Goal: Task Accomplishment & Management: Complete application form

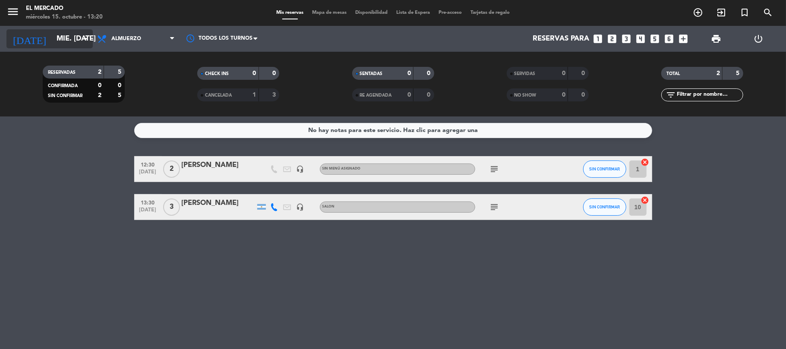
click at [52, 35] on input "mié. [DATE]" at bounding box center [98, 39] width 93 height 17
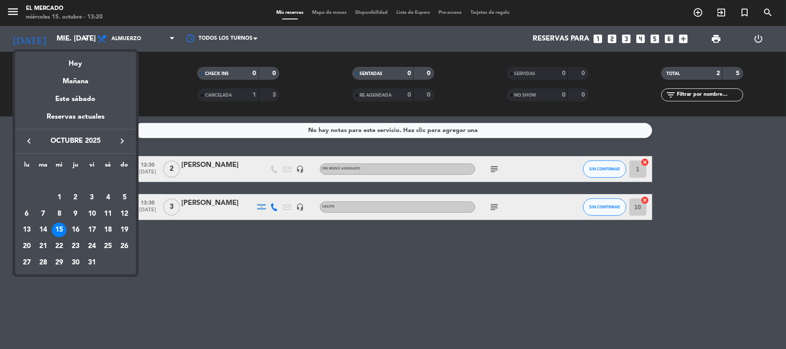
click at [54, 242] on div "22" at bounding box center [59, 246] width 15 height 15
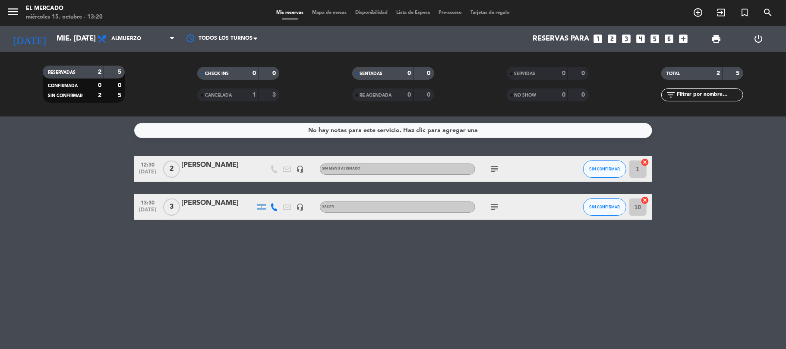
type input "mié. [DATE]"
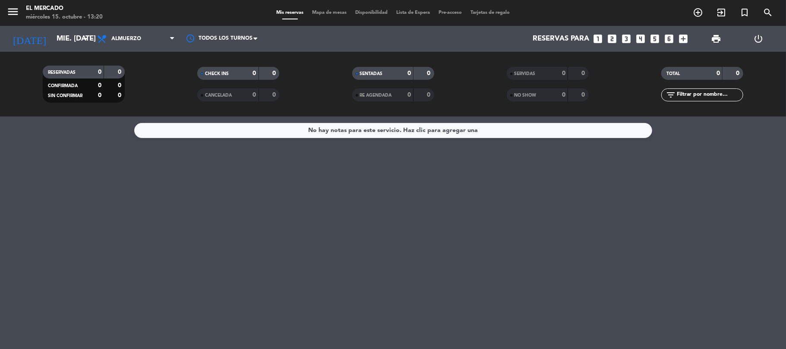
click at [655, 38] on icon "looks_5" at bounding box center [654, 38] width 11 height 11
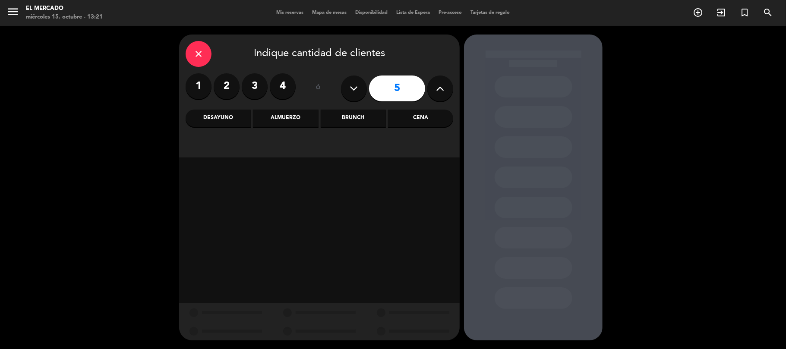
click at [269, 120] on div "Almuerzo" at bounding box center [285, 118] width 65 height 17
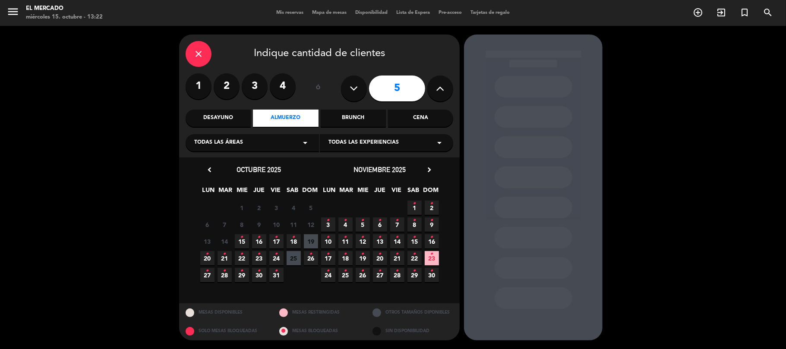
click at [246, 257] on span "22 •" at bounding box center [242, 258] width 14 height 14
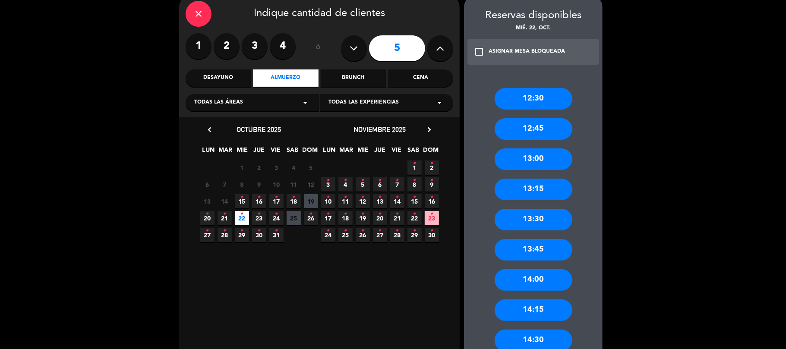
scroll to position [57, 0]
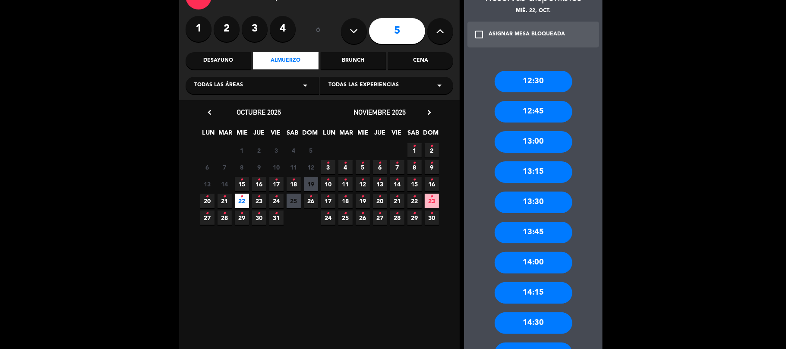
click at [533, 144] on div "13:00" at bounding box center [534, 142] width 78 height 22
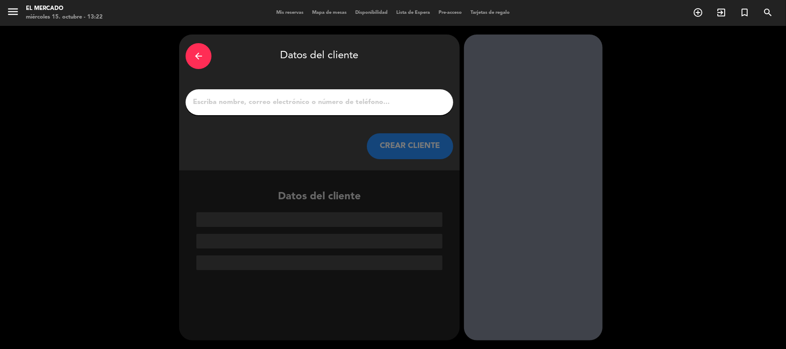
click at [418, 99] on input "1" at bounding box center [319, 102] width 255 height 12
click at [292, 106] on input "1" at bounding box center [319, 102] width 255 height 12
paste input "[PERSON_NAME]"
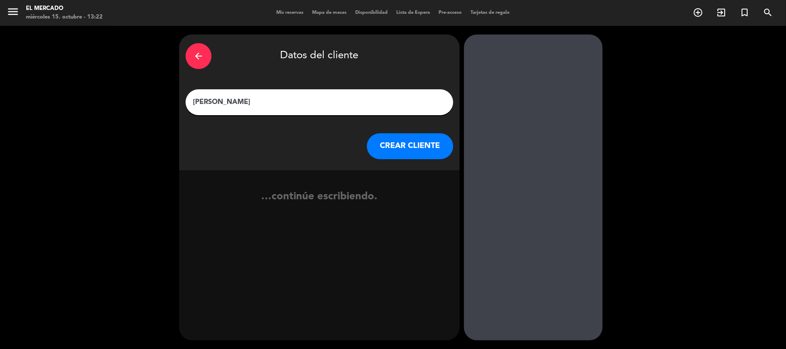
type input "[PERSON_NAME]"
click at [422, 150] on button "CREAR CLIENTE" at bounding box center [410, 146] width 86 height 26
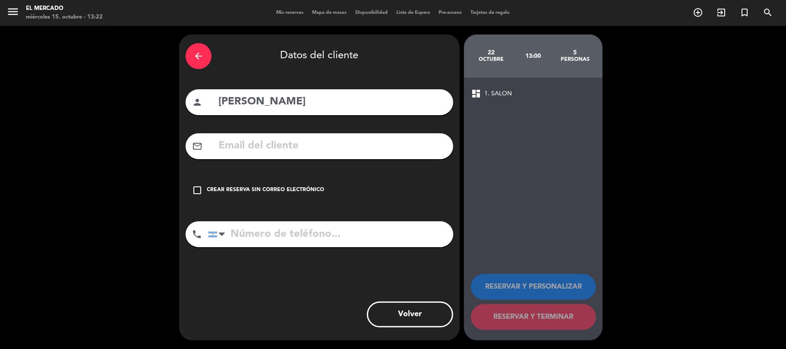
click at [244, 181] on div "check_box_outline_blank Crear reserva sin correo electrónico" at bounding box center [320, 190] width 268 height 26
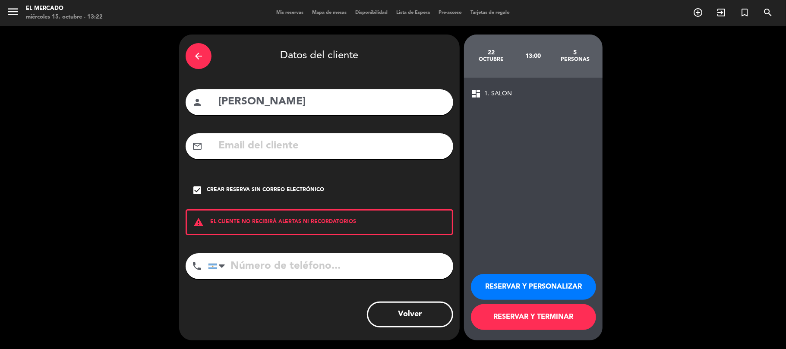
click at [298, 276] on input "tel" at bounding box center [330, 266] width 245 height 26
click at [484, 278] on button "RESERVAR Y PERSONALIZAR" at bounding box center [533, 287] width 125 height 26
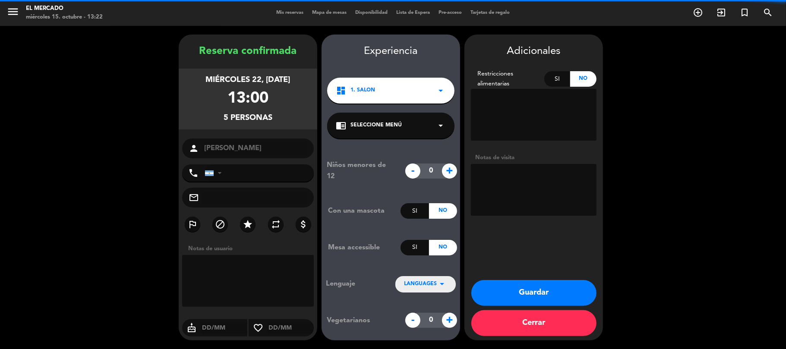
click at [509, 177] on textarea at bounding box center [534, 190] width 126 height 52
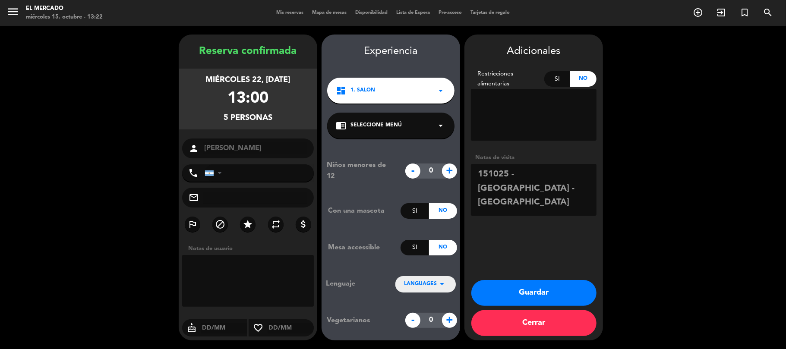
type textarea "151025 - [GEOGRAPHIC_DATA] - [GEOGRAPHIC_DATA]"
click at [550, 297] on button "Guardar" at bounding box center [533, 293] width 125 height 26
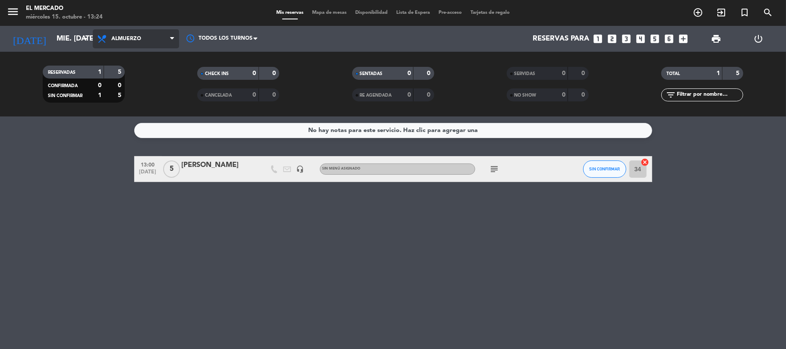
click at [128, 40] on span "Almuerzo" at bounding box center [126, 39] width 30 height 6
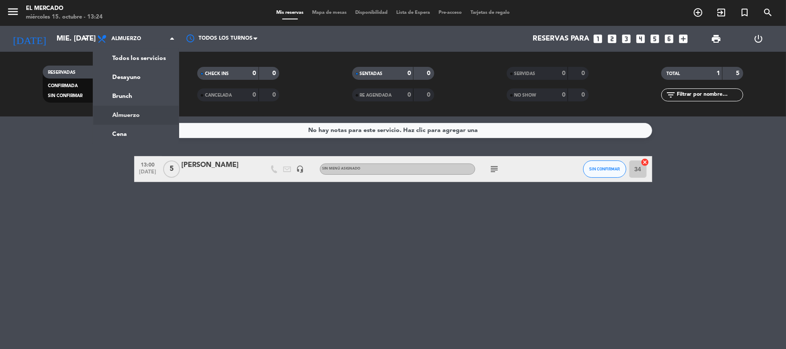
click at [285, 293] on div "No hay notas para este servicio. Haz clic para agregar una 13:00 [DATE] 5 [PERS…" at bounding box center [393, 233] width 786 height 233
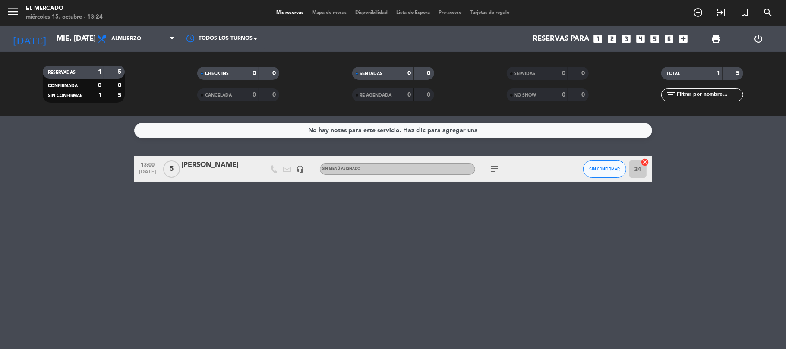
drag, startPoint x: 484, startPoint y: 165, endPoint x: 491, endPoint y: 168, distance: 7.4
click at [491, 168] on div "subject" at bounding box center [514, 168] width 78 height 25
click at [491, 168] on icon "subject" at bounding box center [495, 169] width 10 height 10
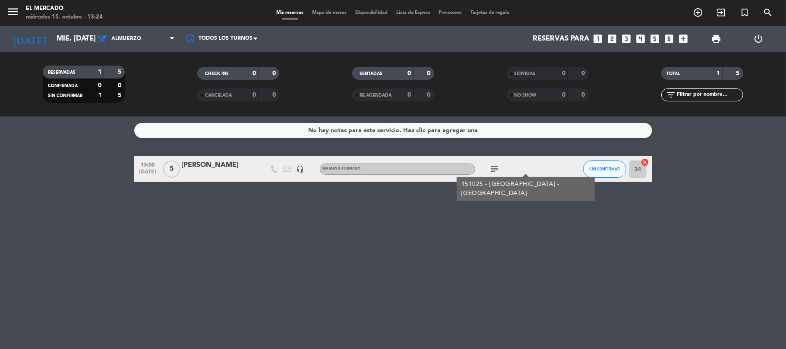
click at [231, 165] on div "[PERSON_NAME]" at bounding box center [218, 165] width 73 height 11
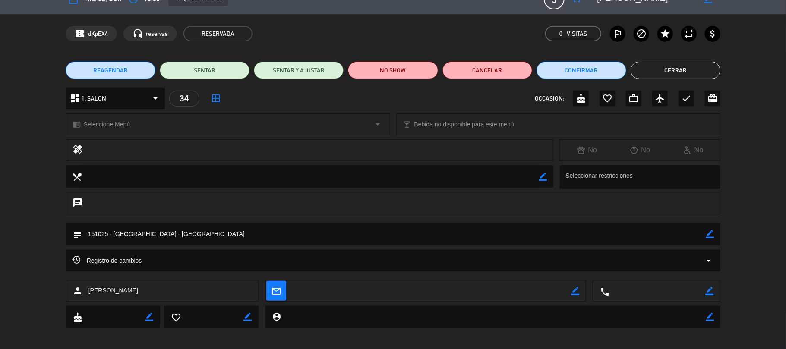
scroll to position [20, 0]
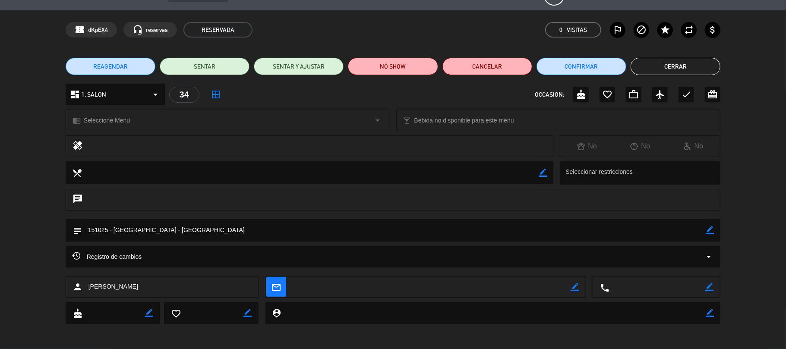
click at [196, 227] on textarea at bounding box center [394, 230] width 625 height 22
click at [706, 230] on icon "border_color" at bounding box center [710, 230] width 8 height 8
paste textarea "(Dueño Rubra Eventos)"
type textarea "151025 - [GEOGRAPHIC_DATA] - Adentro (Dueño Rubra Eventos) - mejor mesa posible"
click at [710, 231] on icon at bounding box center [710, 230] width 8 height 8
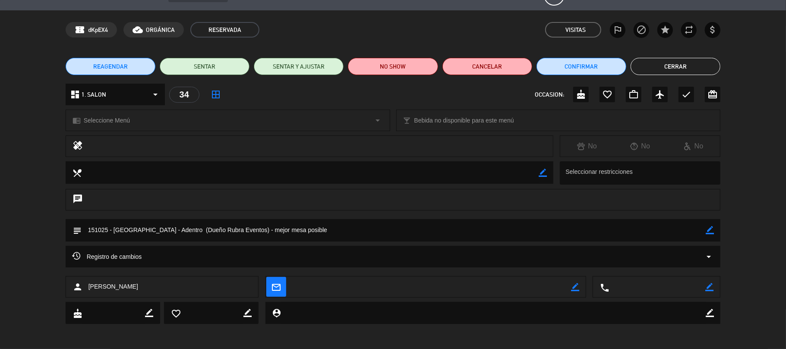
click at [664, 60] on button "Cerrar" at bounding box center [676, 66] width 90 height 17
